Goal: Answer question/provide support: Share knowledge or assist other users

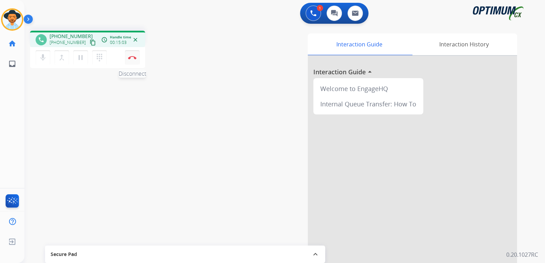
click at [132, 57] on img at bounding box center [132, 57] width 8 height 3
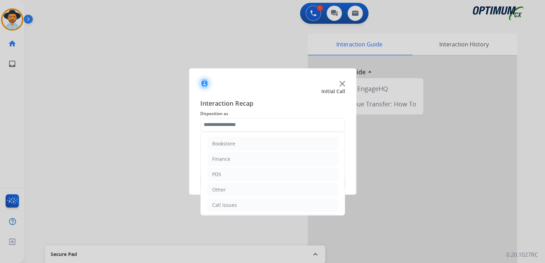
click at [240, 125] on input "text" at bounding box center [272, 125] width 145 height 14
click at [252, 170] on li "Initial Application" at bounding box center [273, 174] width 130 height 13
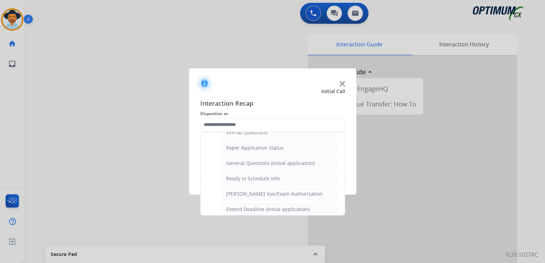
scroll to position [387, 0]
click at [245, 161] on div "General Questions (Initial application)" at bounding box center [270, 162] width 89 height 7
type input "**********"
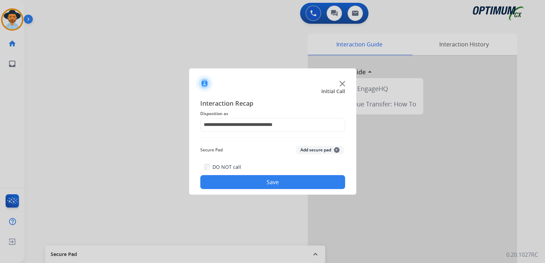
click at [289, 182] on button "Save" at bounding box center [272, 182] width 145 height 14
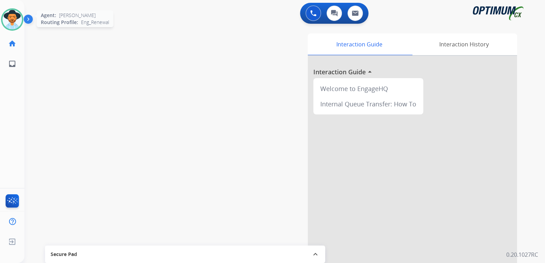
click at [11, 15] on img at bounding box center [12, 20] width 20 height 20
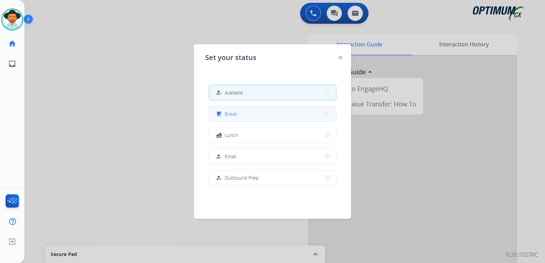
click at [244, 114] on button "free_breakfast Break" at bounding box center [272, 113] width 127 height 15
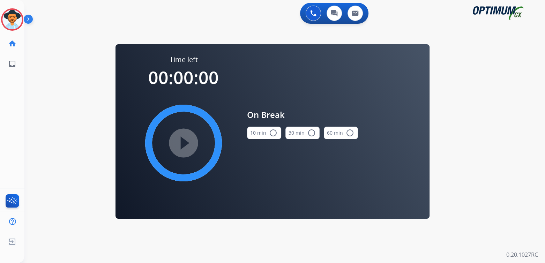
scroll to position [0, 0]
click at [271, 134] on mat-icon "radio_button_unchecked" at bounding box center [273, 133] width 8 height 8
click at [182, 142] on mat-icon "play_circle_filled" at bounding box center [183, 143] width 8 height 8
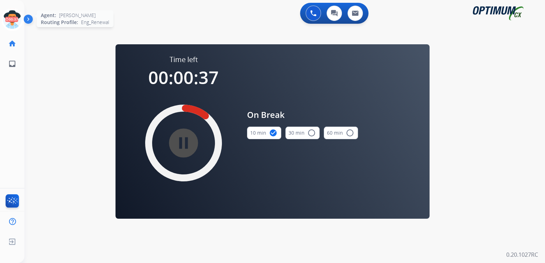
click at [10, 21] on icon at bounding box center [12, 19] width 23 height 23
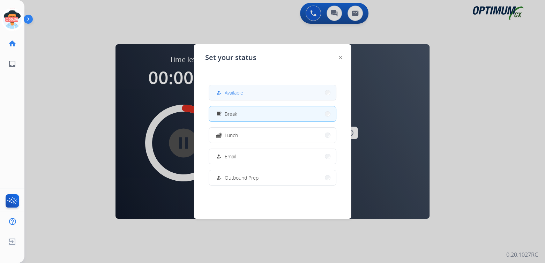
click at [240, 90] on span "Available" at bounding box center [234, 92] width 18 height 7
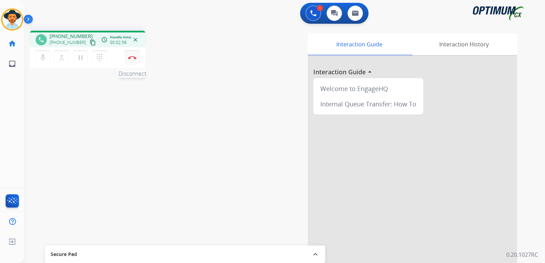
click at [134, 59] on button "Disconnect" at bounding box center [132, 57] width 15 height 15
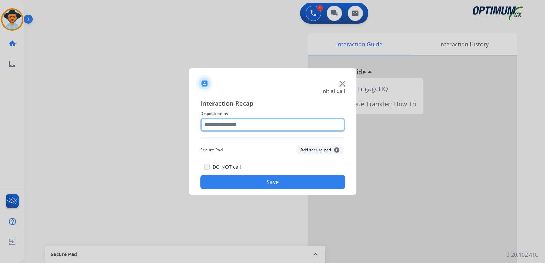
click at [241, 127] on input "text" at bounding box center [272, 125] width 145 height 14
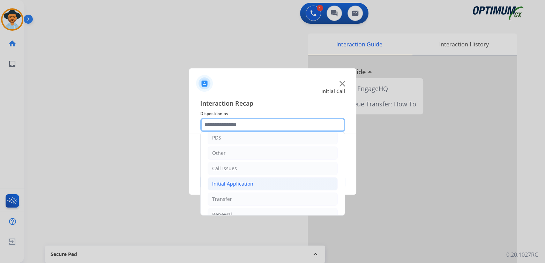
scroll to position [37, 0]
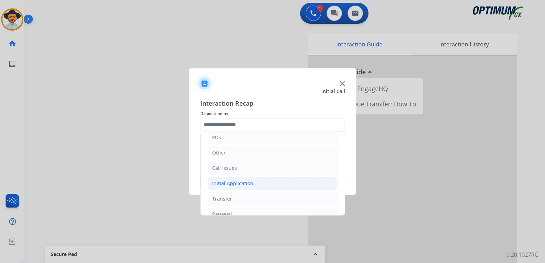
click at [248, 184] on div "Initial Application" at bounding box center [232, 183] width 41 height 7
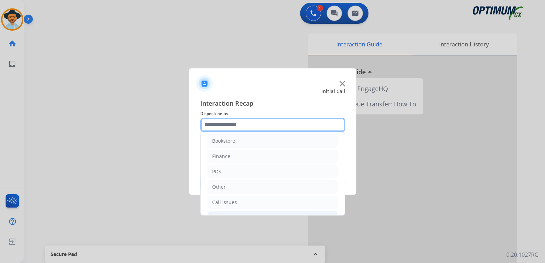
scroll to position [0, 0]
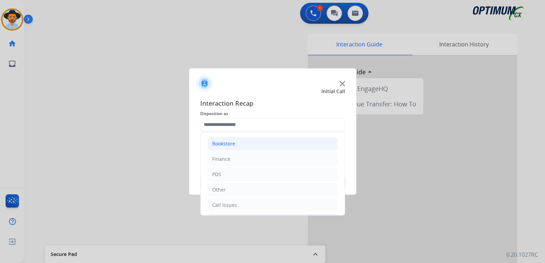
click at [239, 145] on li "Bookstore" at bounding box center [273, 143] width 130 height 13
click at [275, 174] on div "General Questions (Bookstore)" at bounding box center [261, 174] width 71 height 7
type input "**********"
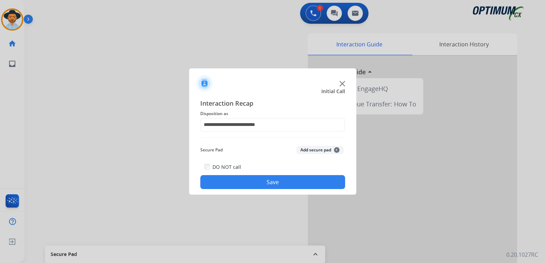
click at [282, 182] on button "Save" at bounding box center [272, 182] width 145 height 14
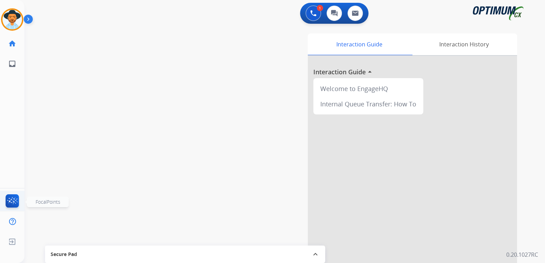
click at [12, 199] on img at bounding box center [12, 202] width 16 height 16
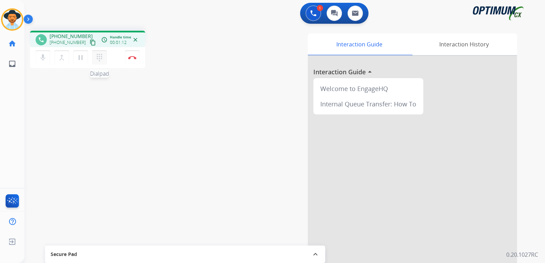
click at [98, 59] on mat-icon "dialpad" at bounding box center [99, 57] width 8 height 8
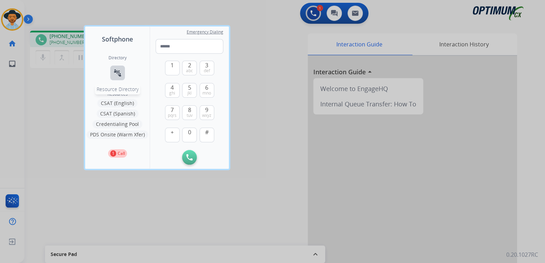
click at [118, 74] on mat-icon "connect_without_contact" at bounding box center [117, 73] width 8 height 8
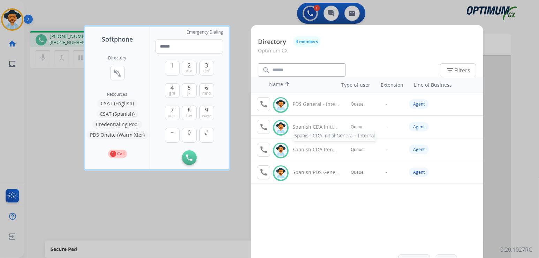
click at [312, 127] on div "Spanish CDA Initial General - Internal" at bounding box center [316, 126] width 47 height 7
click at [263, 130] on mat-icon "call" at bounding box center [264, 126] width 8 height 8
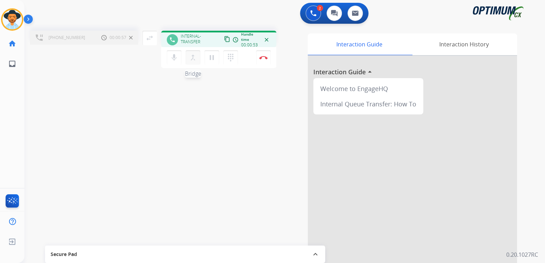
click at [193, 58] on mat-icon "merge_type" at bounding box center [193, 57] width 8 height 8
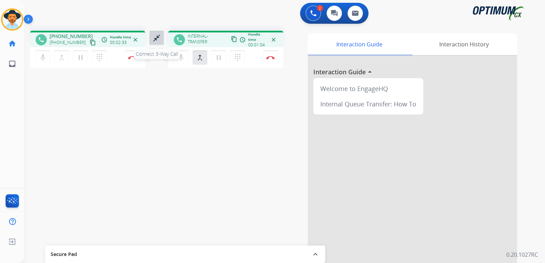
click at [157, 36] on mat-icon "close_fullscreen" at bounding box center [156, 38] width 8 height 8
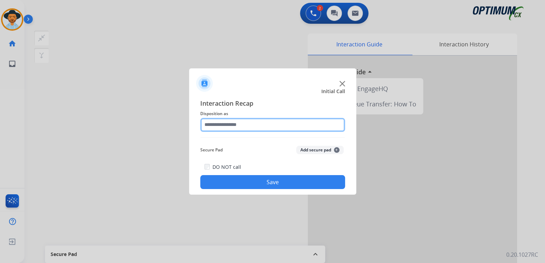
click at [249, 126] on input "text" at bounding box center [272, 125] width 145 height 14
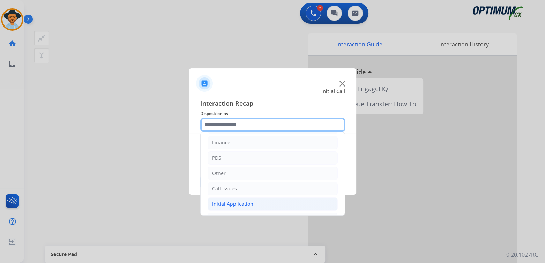
scroll to position [46, 0]
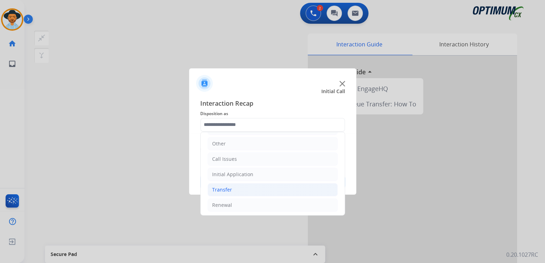
click at [228, 187] on div "Transfer" at bounding box center [222, 189] width 20 height 7
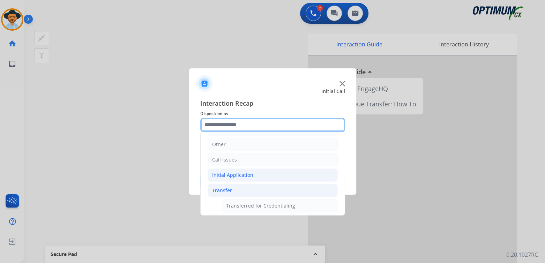
scroll to position [0, 0]
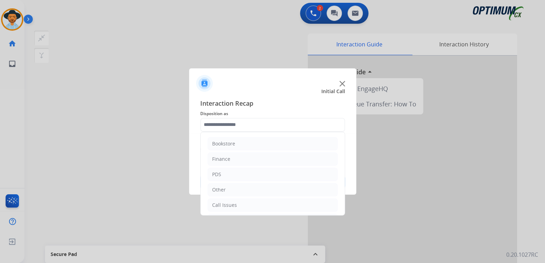
click at [115, 154] on div at bounding box center [272, 131] width 545 height 263
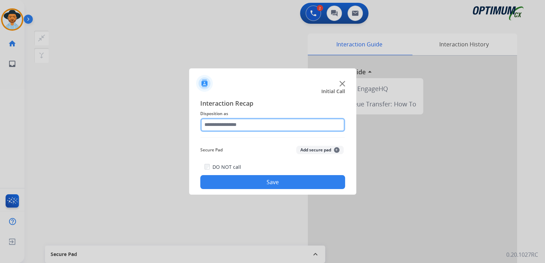
click at [237, 125] on input "text" at bounding box center [272, 125] width 145 height 14
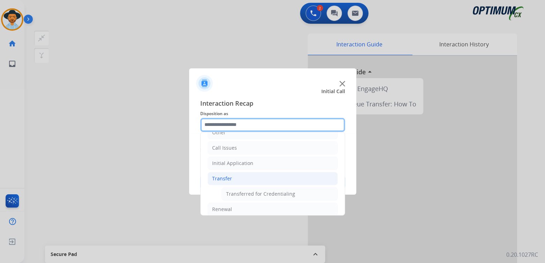
scroll to position [61, 0]
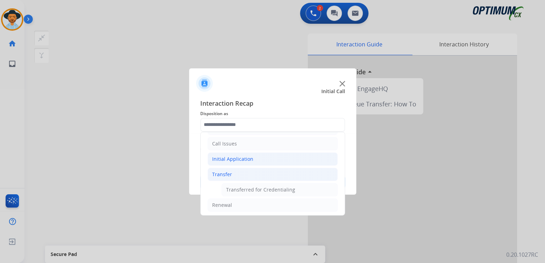
click at [239, 156] on div "Initial Application" at bounding box center [232, 159] width 41 height 7
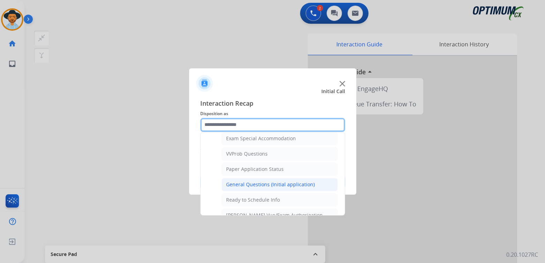
scroll to position [368, 0]
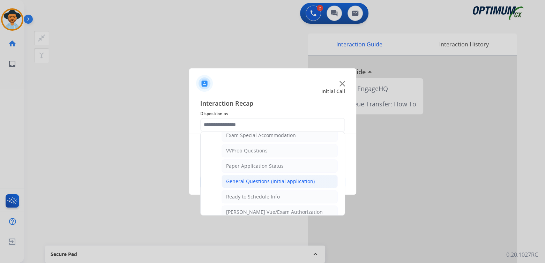
click at [253, 178] on div "General Questions (Initial application)" at bounding box center [270, 181] width 89 height 7
type input "**********"
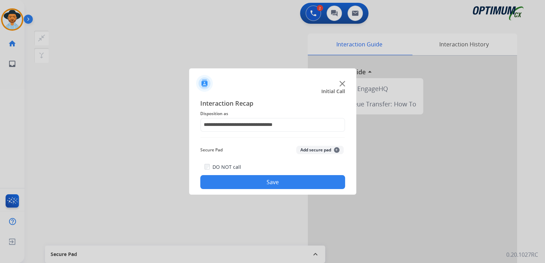
drag, startPoint x: 279, startPoint y: 182, endPoint x: 297, endPoint y: 190, distance: 19.7
click at [279, 182] on button "Save" at bounding box center [272, 182] width 145 height 14
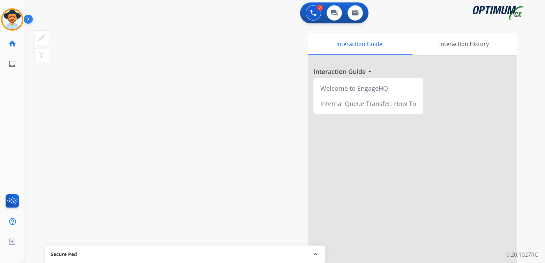
scroll to position [1, 0]
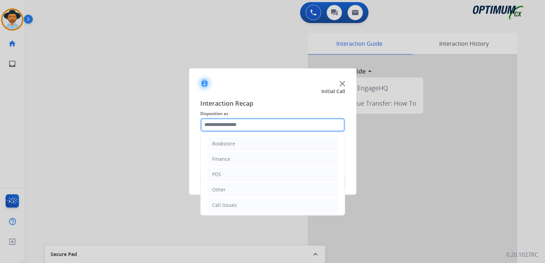
click at [228, 128] on input "text" at bounding box center [272, 125] width 145 height 14
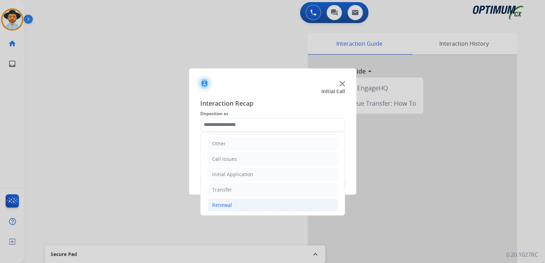
click at [232, 206] on li "Renewal" at bounding box center [273, 205] width 130 height 13
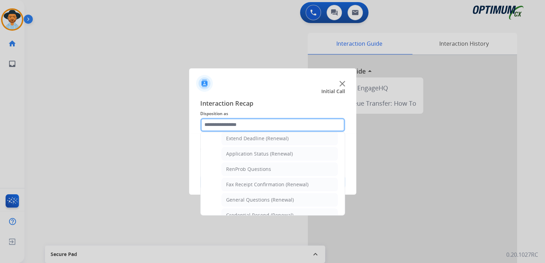
scroll to position [151, 0]
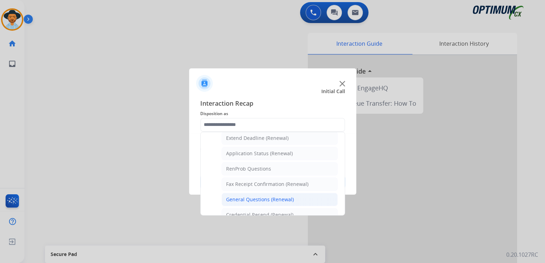
click at [253, 199] on div "General Questions (Renewal)" at bounding box center [260, 199] width 68 height 7
type input "**********"
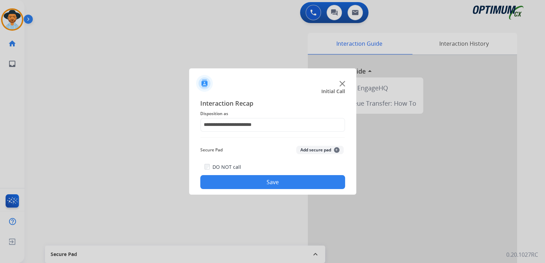
click at [283, 184] on button "Save" at bounding box center [272, 182] width 145 height 14
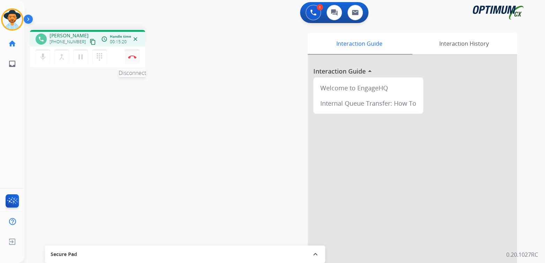
click at [134, 57] on img at bounding box center [132, 56] width 8 height 3
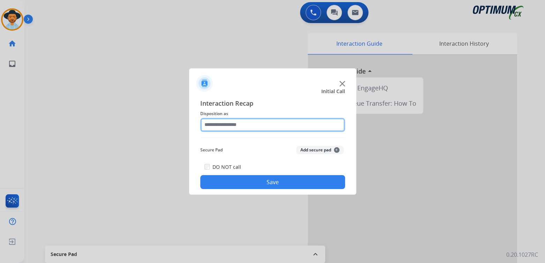
click at [232, 123] on input "text" at bounding box center [272, 125] width 145 height 14
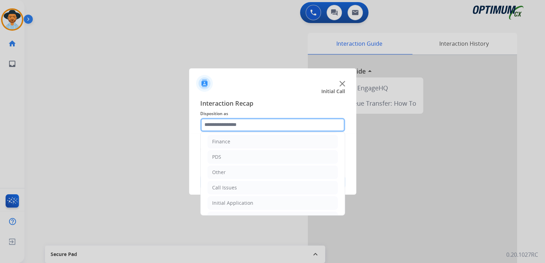
scroll to position [46, 0]
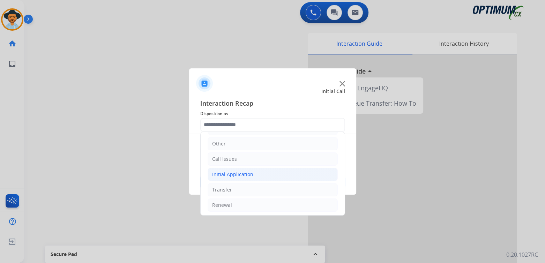
click at [250, 171] on div "Initial Application" at bounding box center [232, 174] width 41 height 7
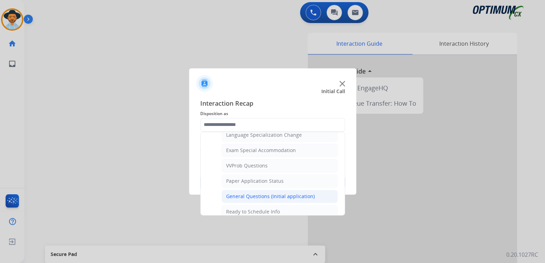
scroll to position [355, 0]
click at [262, 189] on li "General Questions (Initial application)" at bounding box center [280, 195] width 116 height 13
type input "**********"
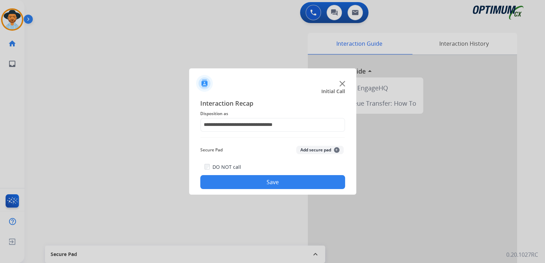
click at [267, 182] on button "Save" at bounding box center [272, 182] width 145 height 14
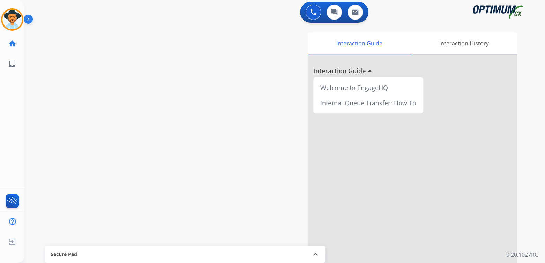
scroll to position [1, 0]
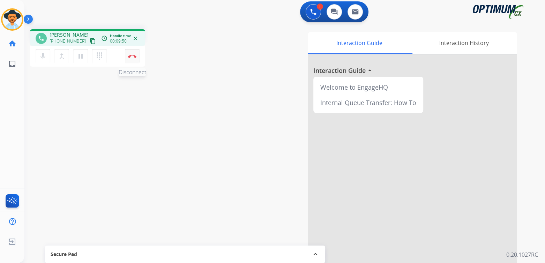
click at [132, 53] on button "Disconnect" at bounding box center [132, 56] width 15 height 15
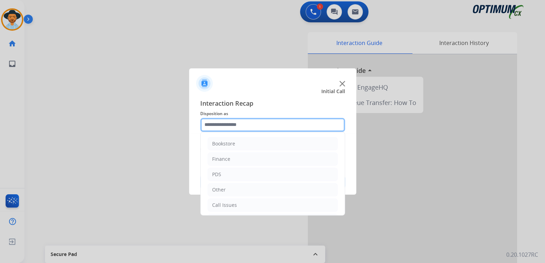
click at [252, 124] on input "text" at bounding box center [272, 125] width 145 height 14
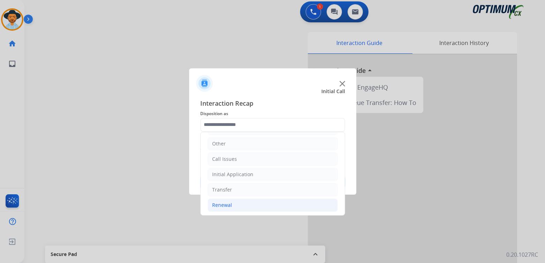
click at [228, 204] on div "Renewal" at bounding box center [222, 205] width 20 height 7
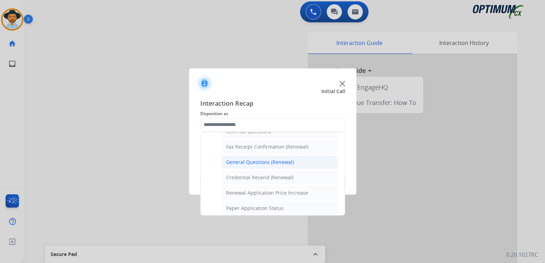
scroll to position [188, 0]
click at [257, 159] on div "General Questions (Renewal)" at bounding box center [260, 162] width 68 height 7
type input "**********"
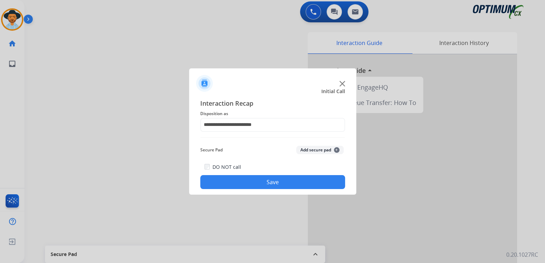
drag, startPoint x: 298, startPoint y: 182, endPoint x: 542, endPoint y: 189, distance: 243.3
click at [301, 181] on button "Save" at bounding box center [272, 182] width 145 height 14
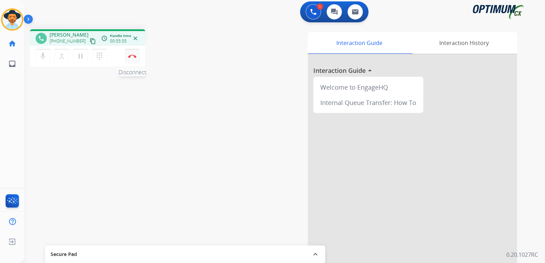
click at [133, 57] on img at bounding box center [132, 55] width 8 height 3
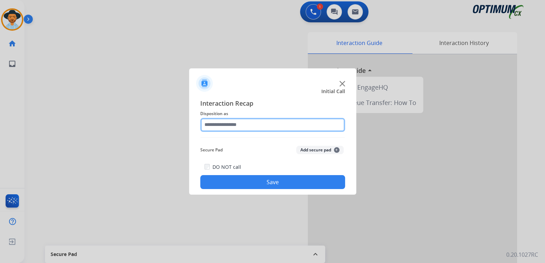
click at [246, 127] on input "text" at bounding box center [272, 125] width 145 height 14
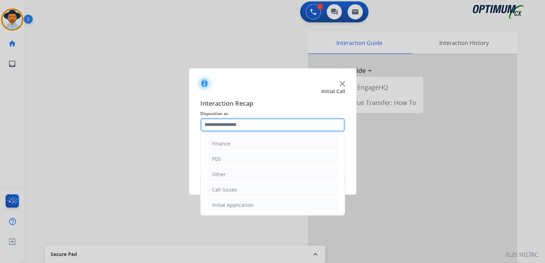
scroll to position [46, 0]
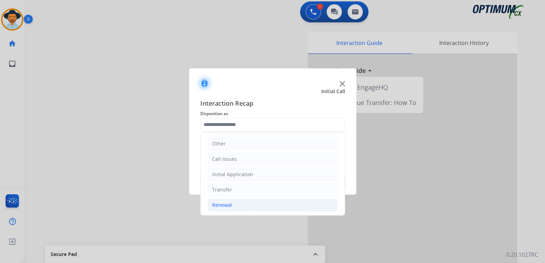
click at [227, 204] on div "Renewal" at bounding box center [222, 205] width 20 height 7
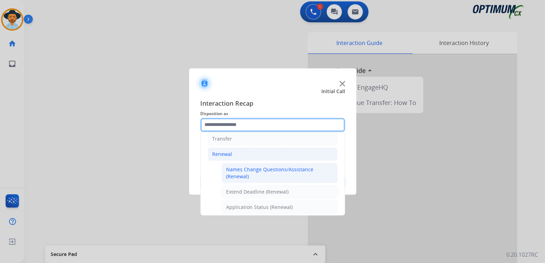
scroll to position [97, 0]
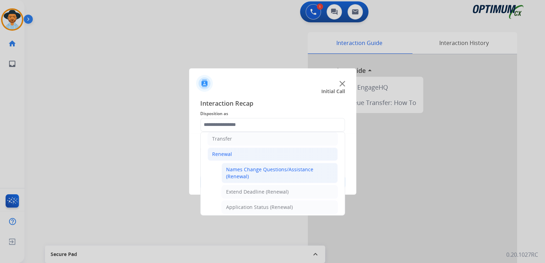
click at [249, 170] on div "Names Change Questions/Assistance (Renewal)" at bounding box center [279, 173] width 107 height 14
type input "**********"
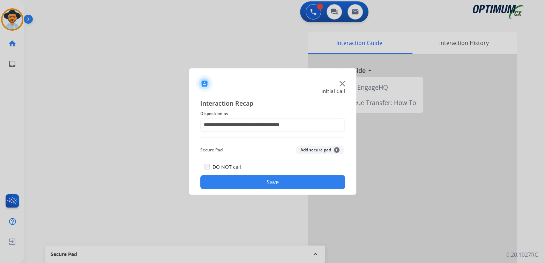
drag, startPoint x: 295, startPoint y: 178, endPoint x: 396, endPoint y: 241, distance: 118.9
click at [296, 178] on button "Save" at bounding box center [272, 182] width 145 height 14
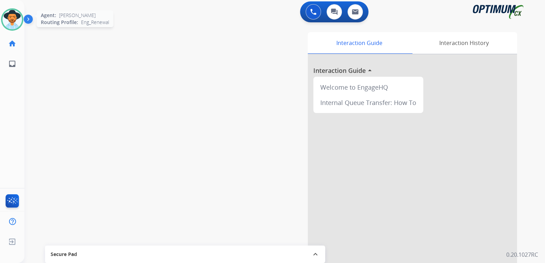
click at [9, 18] on img at bounding box center [12, 20] width 20 height 20
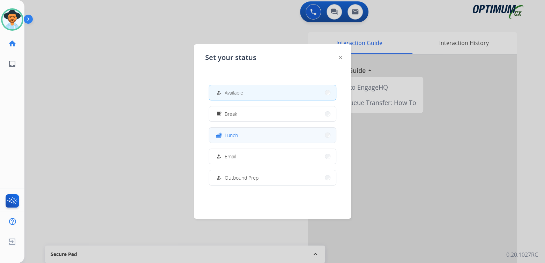
click at [245, 139] on button "fastfood Lunch" at bounding box center [272, 135] width 127 height 15
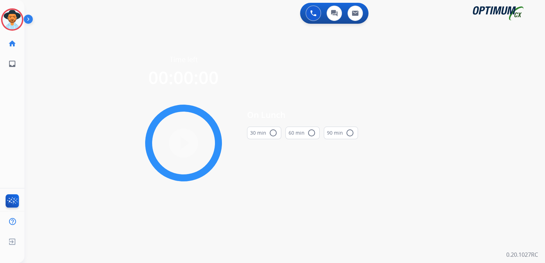
scroll to position [0, 0]
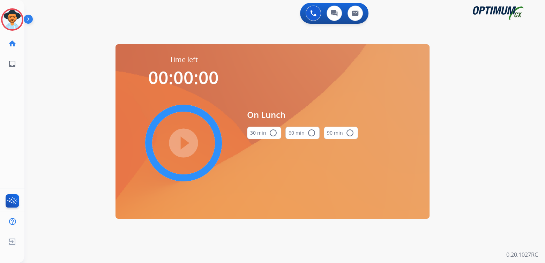
click at [274, 133] on mat-icon "radio_button_unchecked" at bounding box center [273, 133] width 8 height 8
click at [184, 141] on mat-icon "play_circle_filled" at bounding box center [183, 143] width 8 height 8
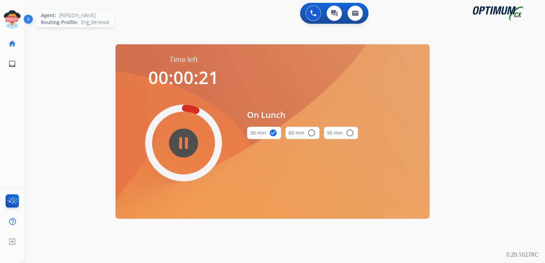
drag, startPoint x: 13, startPoint y: 15, endPoint x: 17, endPoint y: 16, distance: 3.9
click at [13, 15] on icon at bounding box center [12, 19] width 23 height 23
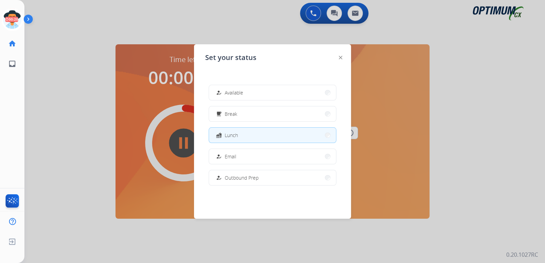
drag, startPoint x: 242, startPoint y: 94, endPoint x: 249, endPoint y: 92, distance: 7.3
click at [242, 94] on span "Available" at bounding box center [234, 92] width 18 height 7
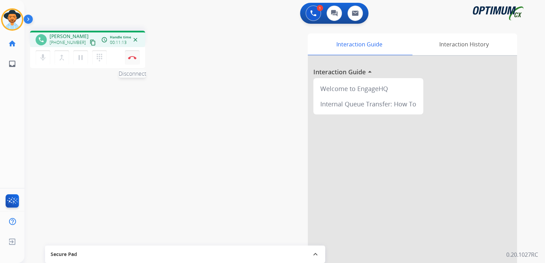
click at [133, 57] on img at bounding box center [132, 57] width 8 height 3
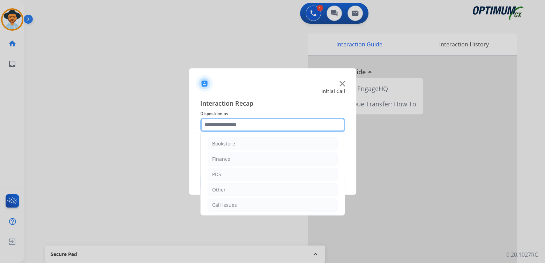
click at [249, 125] on input "text" at bounding box center [272, 125] width 145 height 14
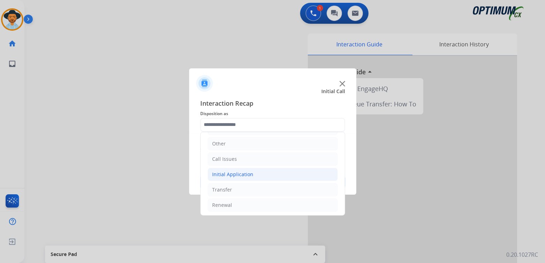
click at [246, 174] on div "Initial Application" at bounding box center [232, 174] width 41 height 7
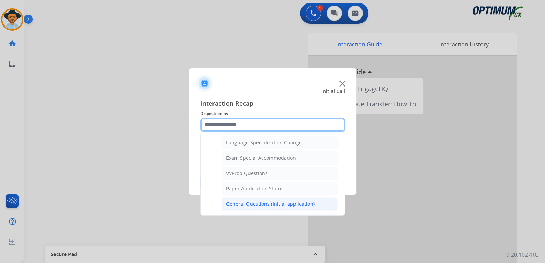
scroll to position [349, 0]
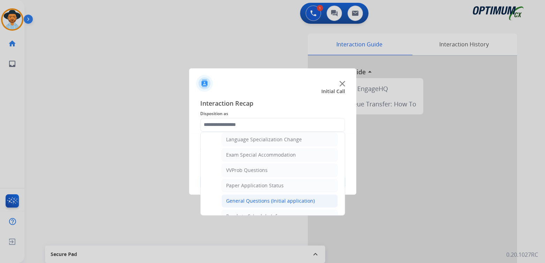
click at [257, 197] on div "General Questions (Initial application)" at bounding box center [270, 200] width 89 height 7
type input "**********"
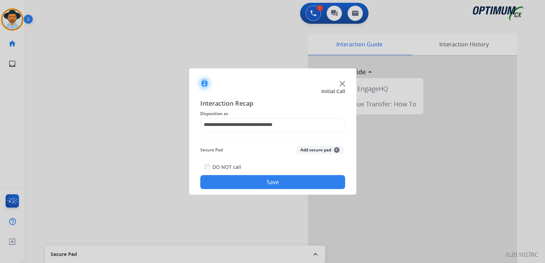
click at [280, 184] on button "Save" at bounding box center [272, 182] width 145 height 14
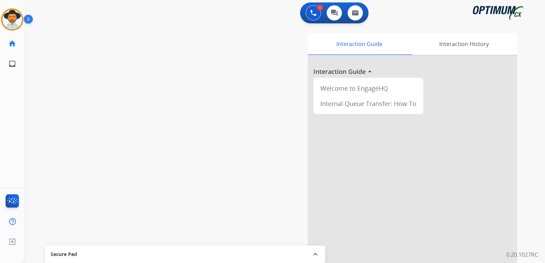
scroll to position [1, 0]
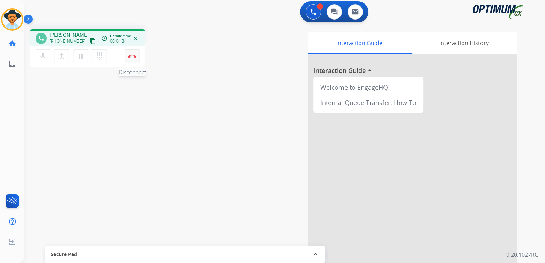
click at [136, 56] on button "Disconnect" at bounding box center [132, 56] width 15 height 15
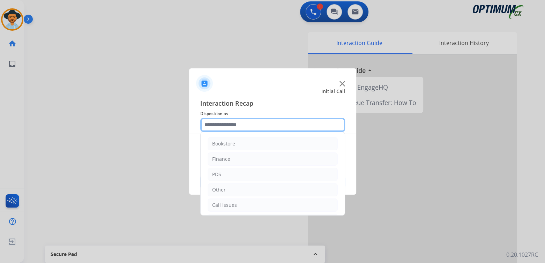
click at [242, 123] on input "text" at bounding box center [272, 125] width 145 height 14
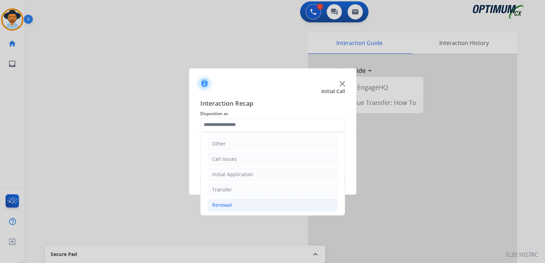
click at [226, 204] on div "Renewal" at bounding box center [222, 205] width 20 height 7
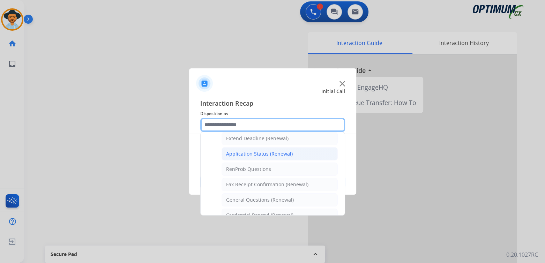
scroll to position [151, 0]
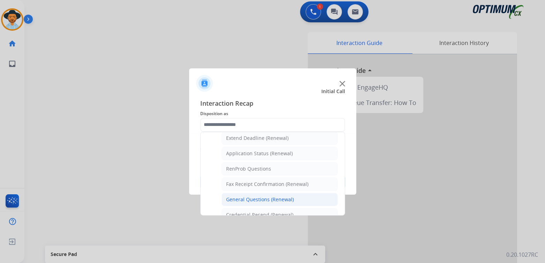
click at [253, 197] on div "General Questions (Renewal)" at bounding box center [260, 199] width 68 height 7
type input "**********"
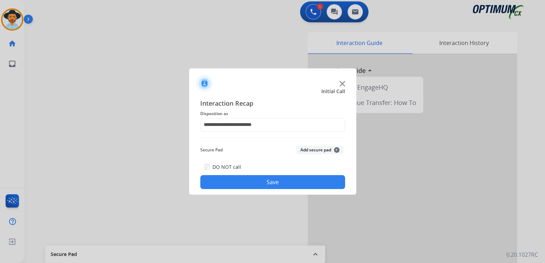
click at [289, 181] on button "Save" at bounding box center [272, 182] width 145 height 14
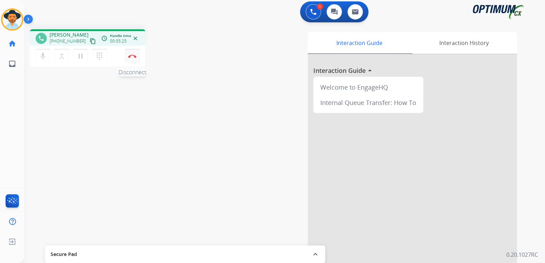
click at [133, 60] on button "Disconnect" at bounding box center [132, 56] width 15 height 15
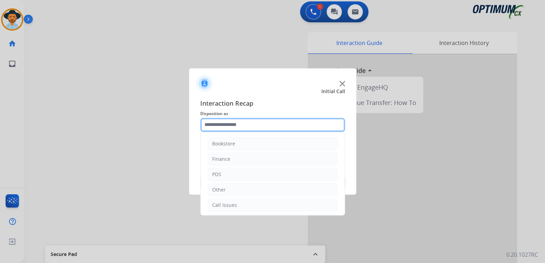
click at [241, 126] on input "text" at bounding box center [272, 125] width 145 height 14
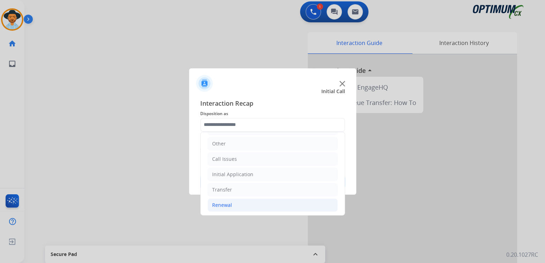
click at [228, 204] on div "Renewal" at bounding box center [222, 205] width 20 height 7
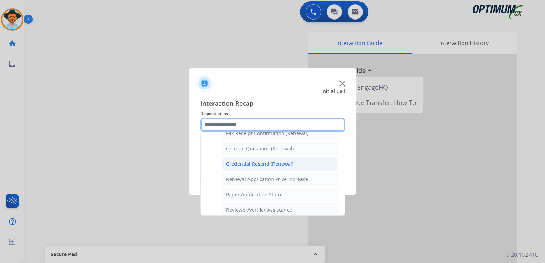
scroll to position [201, 0]
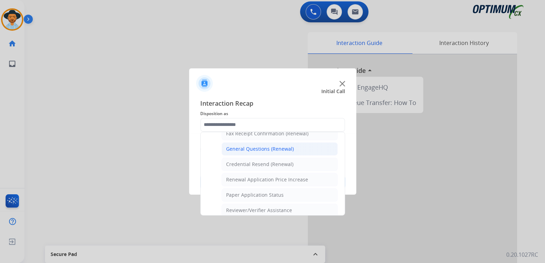
click at [253, 150] on li "General Questions (Renewal)" at bounding box center [280, 148] width 116 height 13
type input "**********"
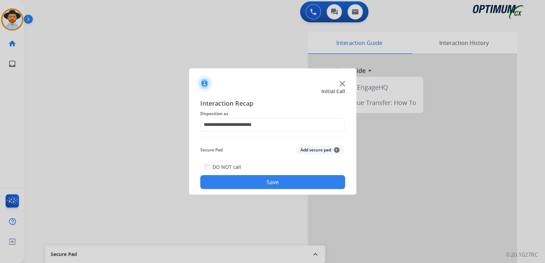
click at [280, 178] on button "Save" at bounding box center [272, 182] width 145 height 14
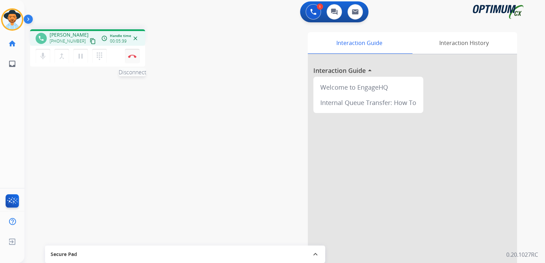
click at [133, 58] on img at bounding box center [132, 55] width 8 height 3
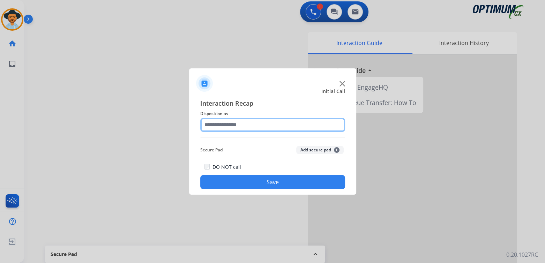
click at [254, 129] on input "text" at bounding box center [272, 125] width 145 height 14
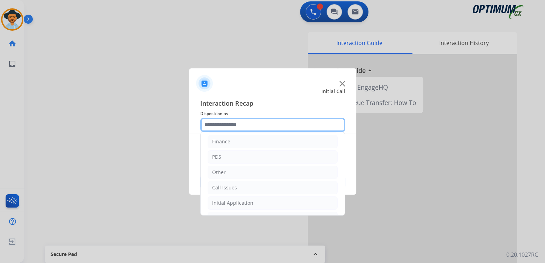
scroll to position [46, 0]
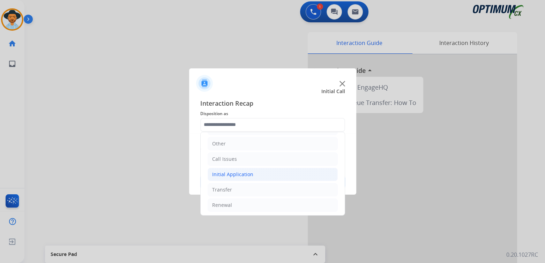
click at [250, 176] on div "Initial Application" at bounding box center [232, 174] width 41 height 7
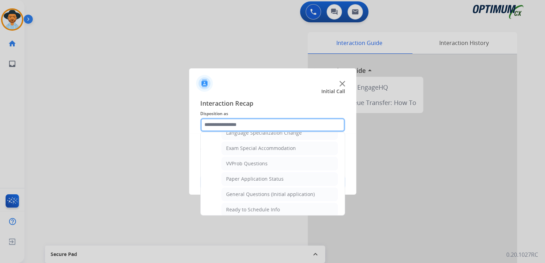
scroll to position [356, 0]
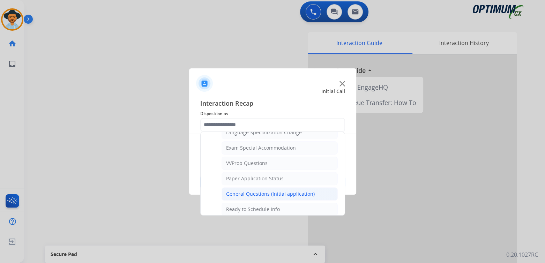
click at [251, 191] on div "General Questions (Initial application)" at bounding box center [270, 194] width 89 height 7
type input "**********"
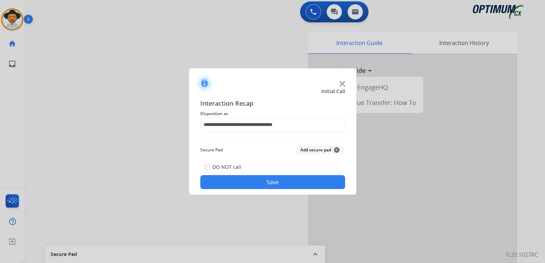
drag, startPoint x: 283, startPoint y: 184, endPoint x: 356, endPoint y: 192, distance: 73.8
click at [284, 184] on button "Save" at bounding box center [272, 182] width 145 height 14
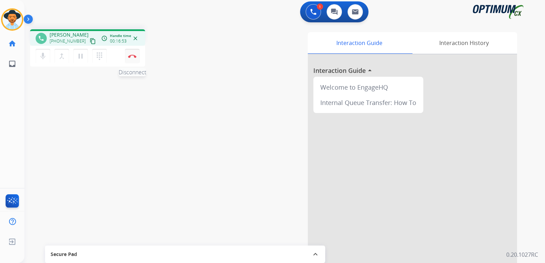
click at [135, 59] on button "Disconnect" at bounding box center [132, 56] width 15 height 15
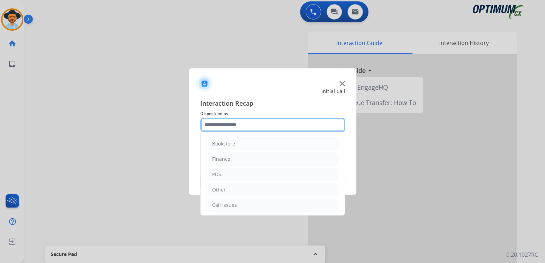
click at [251, 126] on input "text" at bounding box center [272, 125] width 145 height 14
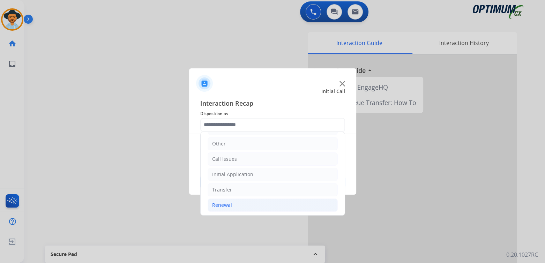
click at [233, 205] on li "Renewal" at bounding box center [273, 205] width 130 height 13
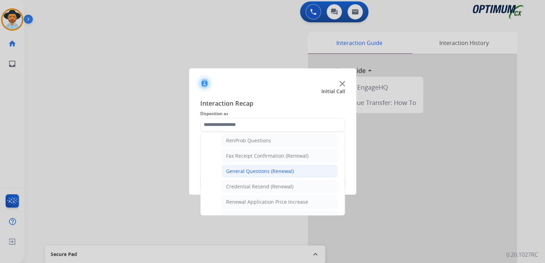
scroll to position [0, 0]
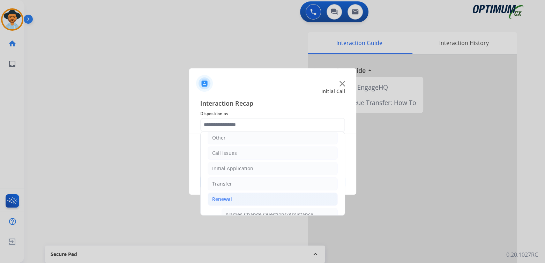
type input "**********"
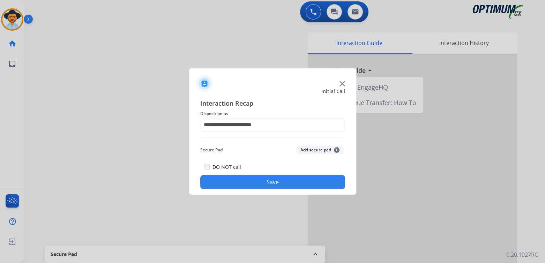
click at [284, 180] on button "Save" at bounding box center [272, 182] width 145 height 14
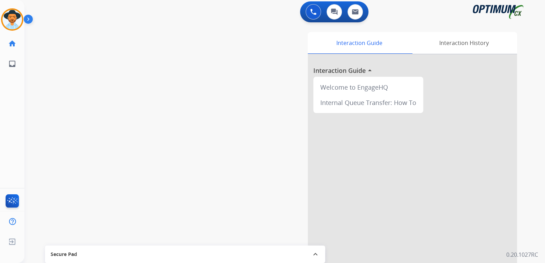
scroll to position [2, 0]
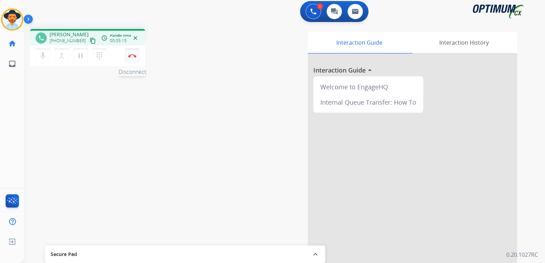
click at [132, 56] on img at bounding box center [132, 55] width 8 height 3
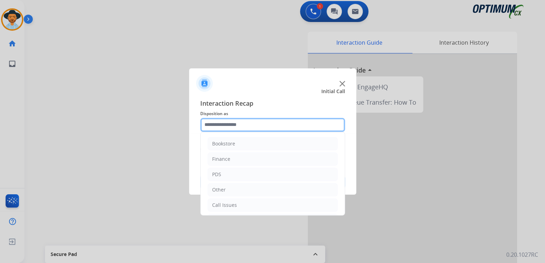
click at [250, 127] on input "text" at bounding box center [272, 125] width 145 height 14
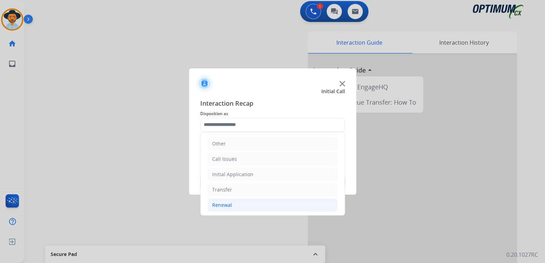
click at [226, 204] on div "Renewal" at bounding box center [222, 205] width 20 height 7
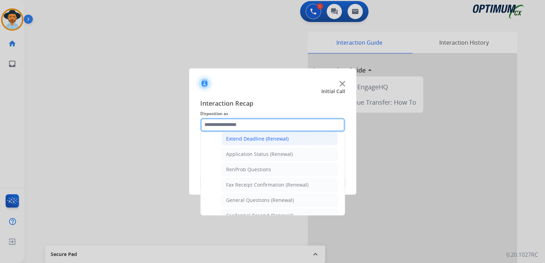
scroll to position [151, 0]
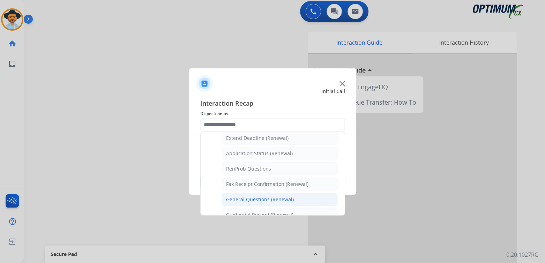
click at [261, 197] on div "General Questions (Renewal)" at bounding box center [260, 199] width 68 height 7
type input "**********"
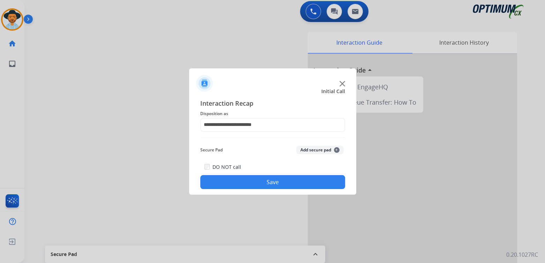
click at [284, 176] on button "Save" at bounding box center [272, 182] width 145 height 14
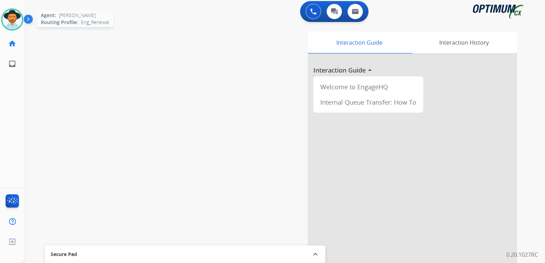
click at [21, 24] on div at bounding box center [12, 19] width 22 height 22
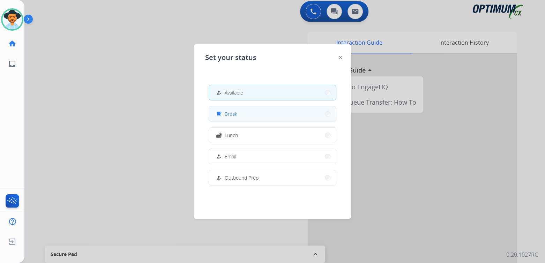
click at [245, 117] on button "free_breakfast Break" at bounding box center [272, 113] width 127 height 15
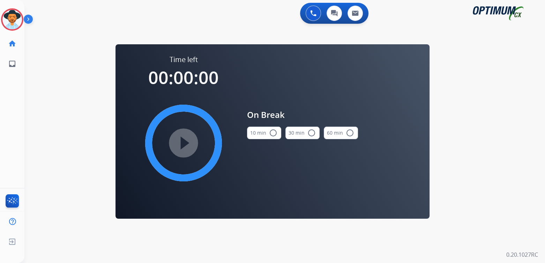
scroll to position [0, 0]
click at [273, 131] on mat-icon "radio_button_unchecked" at bounding box center [273, 133] width 8 height 8
drag, startPoint x: 181, startPoint y: 141, endPoint x: 320, endPoint y: 146, distance: 138.9
click at [182, 141] on mat-icon "play_circle_filled" at bounding box center [183, 143] width 8 height 8
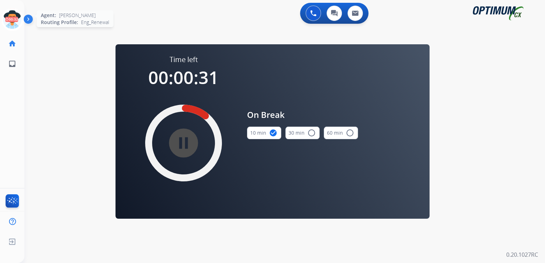
click at [14, 18] on icon at bounding box center [12, 19] width 23 height 23
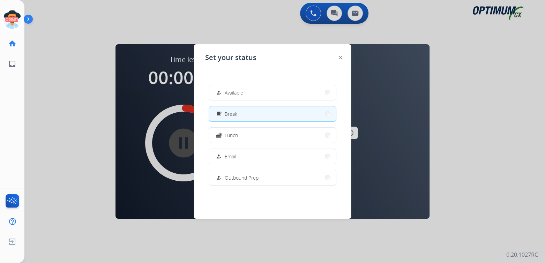
click at [265, 95] on button "how_to_reg Available" at bounding box center [272, 92] width 127 height 15
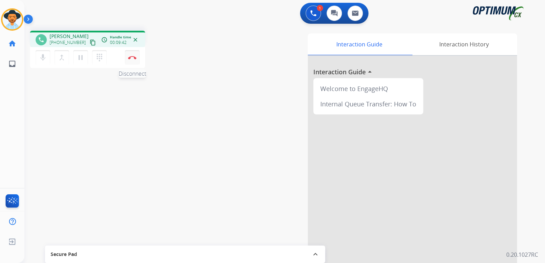
click at [133, 56] on img at bounding box center [132, 57] width 8 height 3
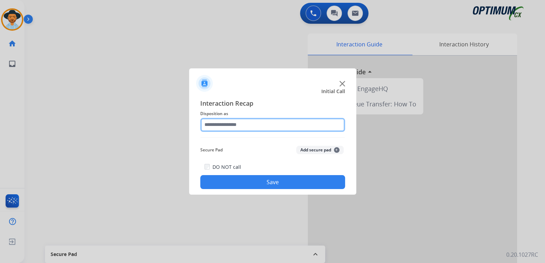
click at [244, 126] on input "text" at bounding box center [272, 125] width 145 height 14
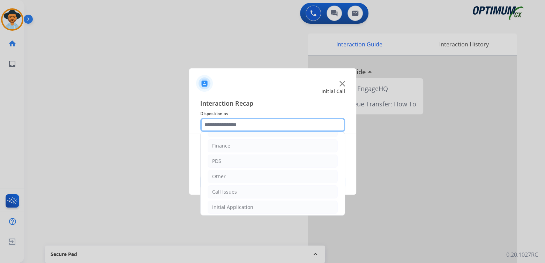
scroll to position [46, 0]
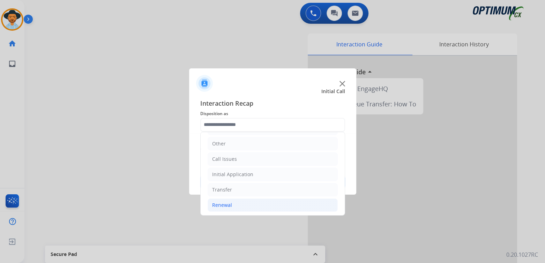
click at [229, 206] on div "Renewal" at bounding box center [222, 205] width 20 height 7
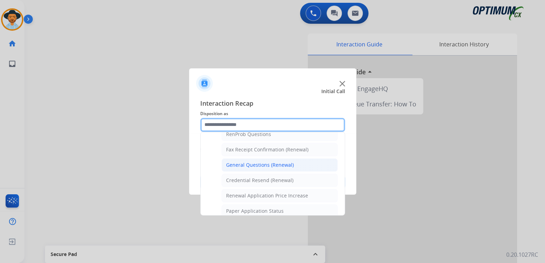
scroll to position [186, 0]
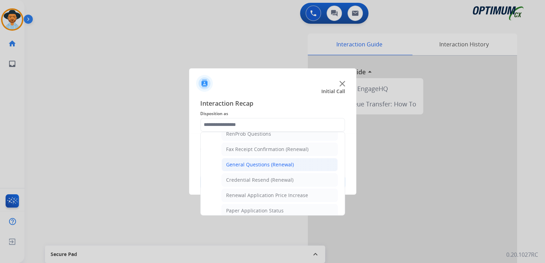
click at [249, 161] on div "General Questions (Renewal)" at bounding box center [260, 164] width 68 height 7
type input "**********"
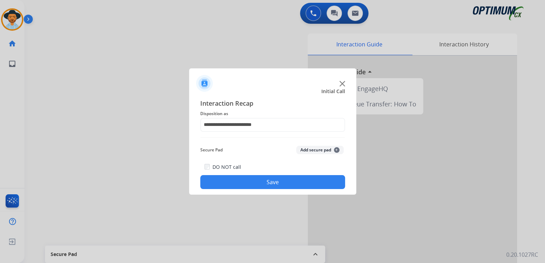
click at [294, 182] on button "Save" at bounding box center [272, 182] width 145 height 14
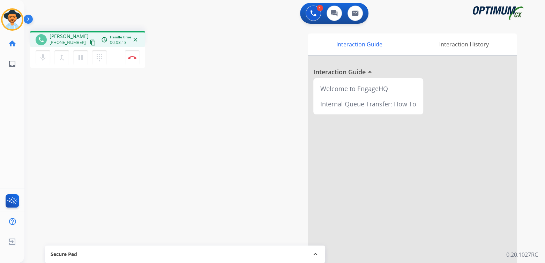
drag, startPoint x: 132, startPoint y: 59, endPoint x: 166, endPoint y: 60, distance: 34.6
click at [132, 59] on button "Disconnect" at bounding box center [132, 57] width 15 height 15
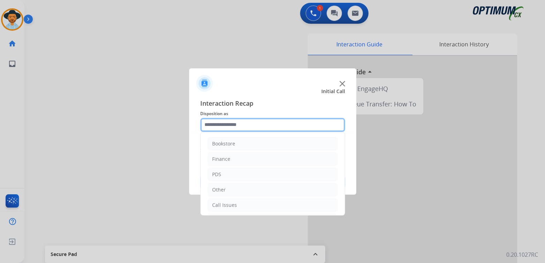
click at [254, 122] on input "text" at bounding box center [272, 125] width 145 height 14
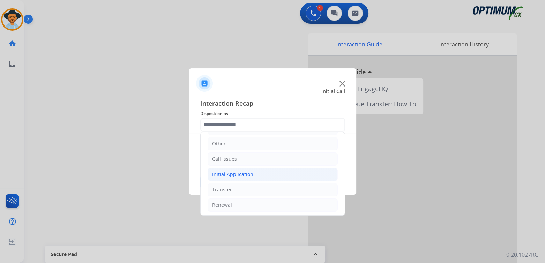
click at [244, 173] on div "Initial Application" at bounding box center [232, 174] width 41 height 7
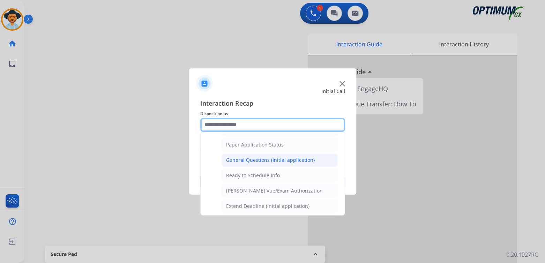
scroll to position [391, 0]
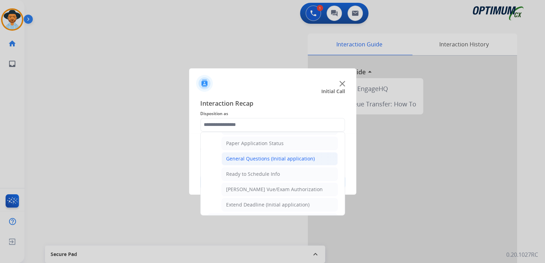
click at [247, 155] on div "General Questions (Initial application)" at bounding box center [270, 158] width 89 height 7
type input "**********"
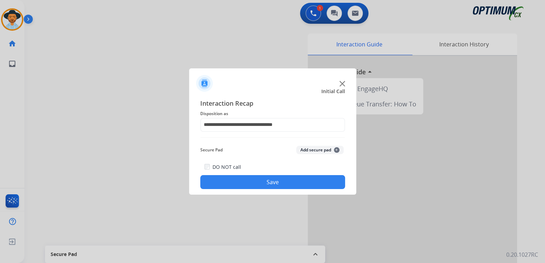
click at [286, 179] on button "Save" at bounding box center [272, 182] width 145 height 14
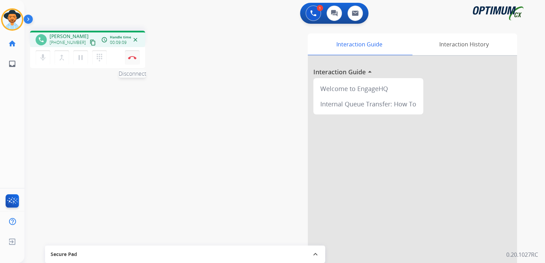
click at [135, 55] on button "Disconnect" at bounding box center [132, 57] width 15 height 15
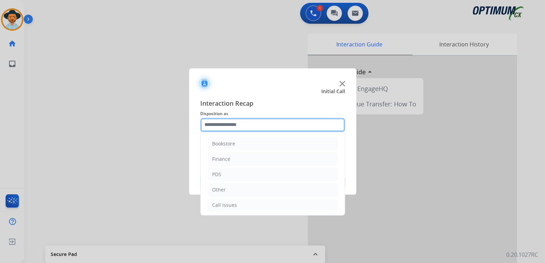
click at [233, 124] on input "text" at bounding box center [272, 125] width 145 height 14
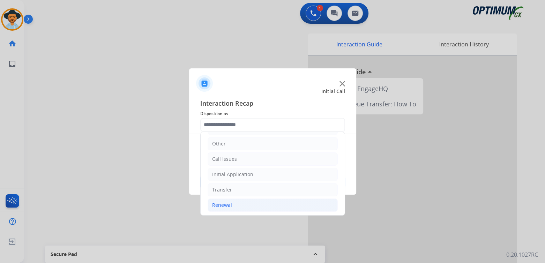
click at [225, 202] on div "Renewal" at bounding box center [222, 205] width 20 height 7
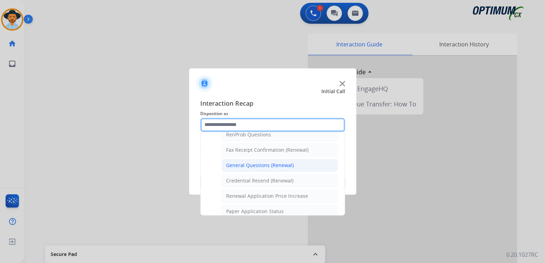
scroll to position [185, 0]
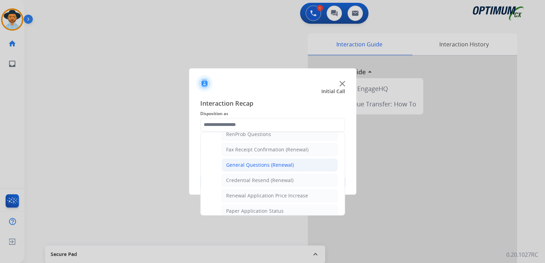
click at [245, 162] on div "General Questions (Renewal)" at bounding box center [260, 165] width 68 height 7
type input "**********"
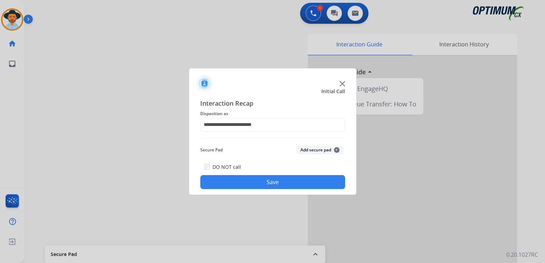
click at [279, 184] on button "Save" at bounding box center [272, 182] width 145 height 14
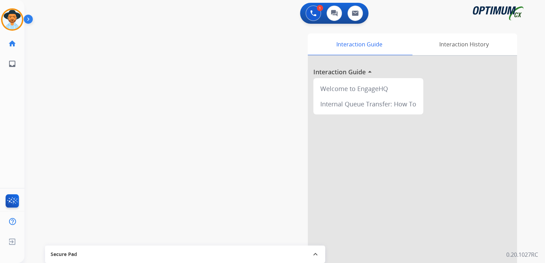
click at [394, 214] on div at bounding box center [412, 186] width 209 height 260
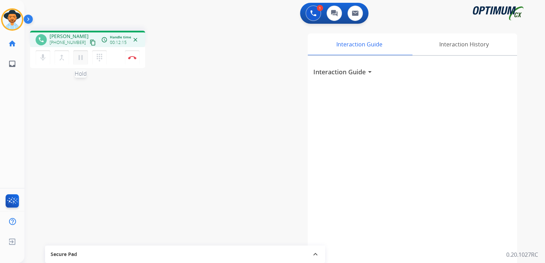
click at [82, 57] on mat-icon "pause" at bounding box center [80, 57] width 8 height 8
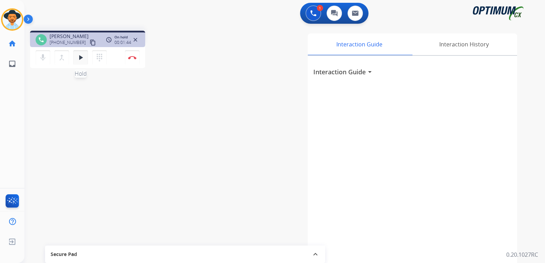
click at [80, 57] on mat-icon "play_arrow" at bounding box center [80, 57] width 8 height 8
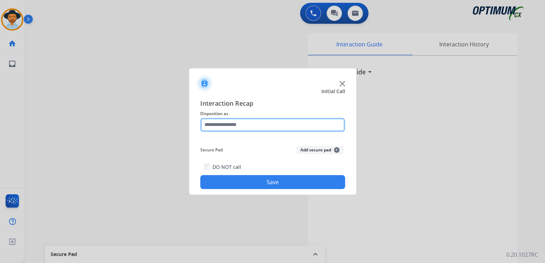
click at [251, 123] on input "text" at bounding box center [272, 125] width 145 height 14
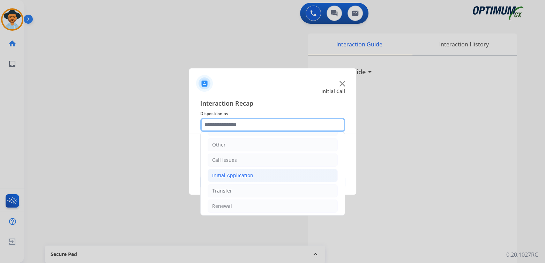
scroll to position [46, 0]
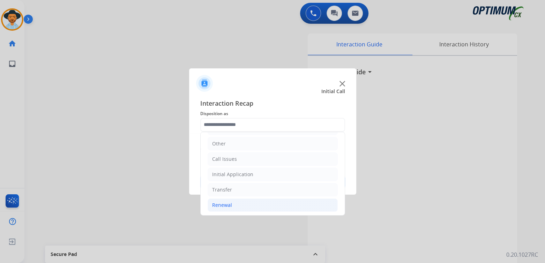
click at [242, 206] on li "Renewal" at bounding box center [273, 205] width 130 height 13
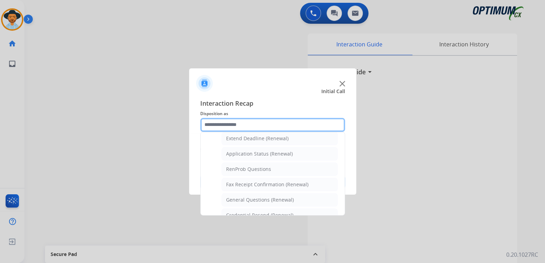
scroll to position [151, 0]
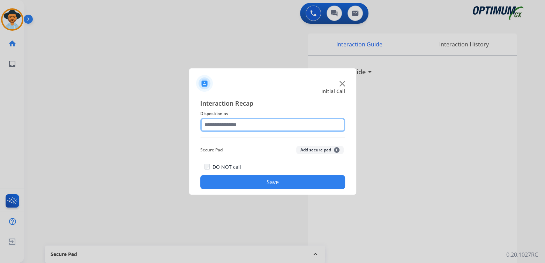
click at [243, 123] on input "text" at bounding box center [272, 125] width 145 height 14
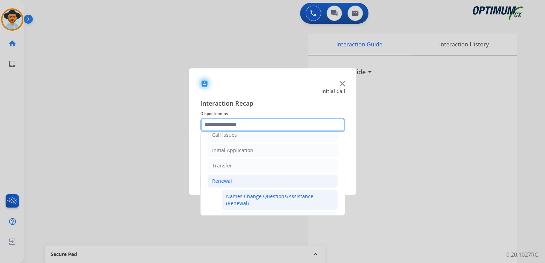
scroll to position [70, 0]
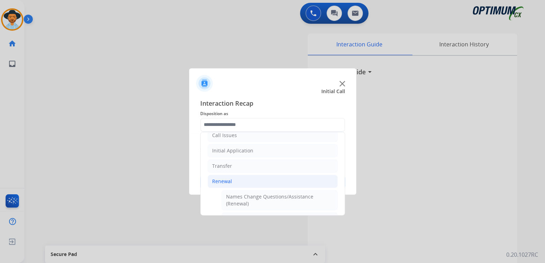
drag, startPoint x: 251, startPoint y: 199, endPoint x: 269, endPoint y: 200, distance: 18.1
click at [252, 199] on div "Names Change Questions/Assistance (Renewal)" at bounding box center [279, 200] width 107 height 14
type input "**********"
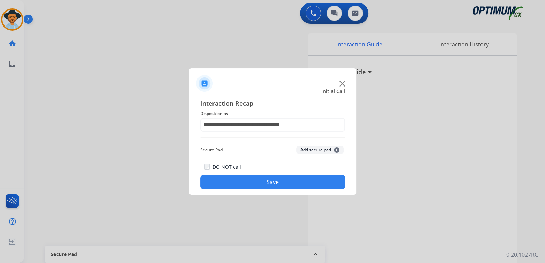
click at [267, 186] on button "Save" at bounding box center [272, 182] width 145 height 14
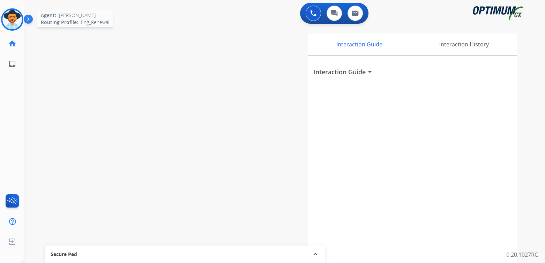
click at [16, 20] on img at bounding box center [12, 20] width 20 height 20
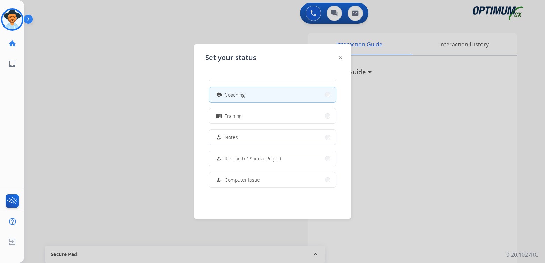
scroll to position [105, 0]
click at [55, 43] on div at bounding box center [272, 131] width 545 height 263
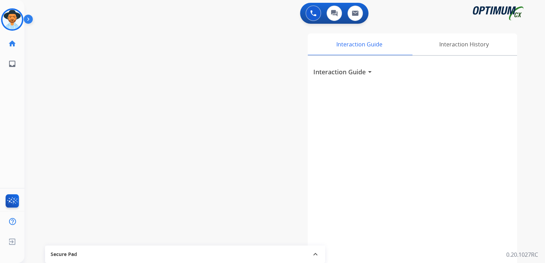
drag, startPoint x: 15, startPoint y: 16, endPoint x: 36, endPoint y: 15, distance: 21.0
click at [15, 16] on img at bounding box center [12, 20] width 20 height 20
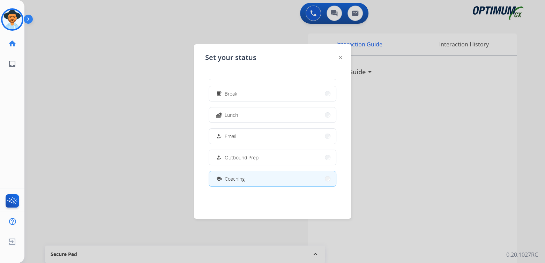
scroll to position [174, 0]
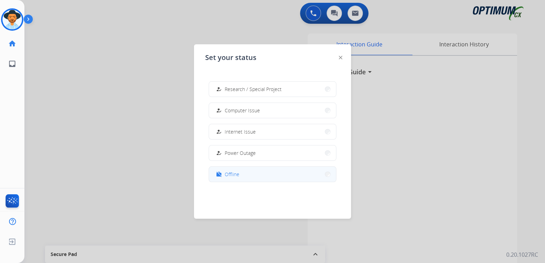
click at [237, 177] on span "Offline" at bounding box center [232, 174] width 15 height 7
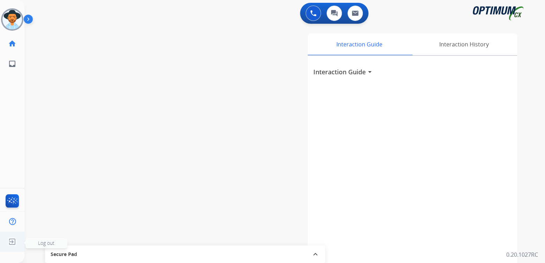
click at [42, 243] on span "Log out" at bounding box center [46, 243] width 16 height 7
